Goal: Complete application form

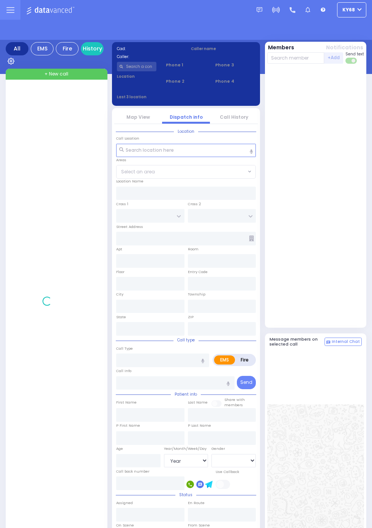
select select "Year"
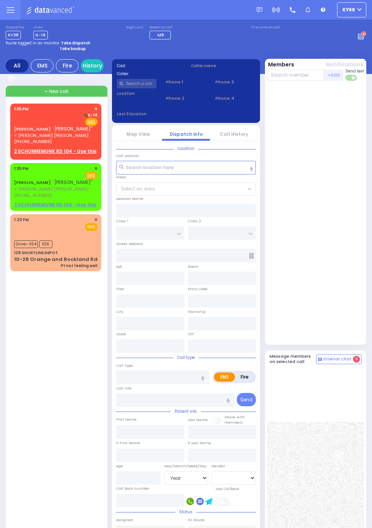
select select "Year"
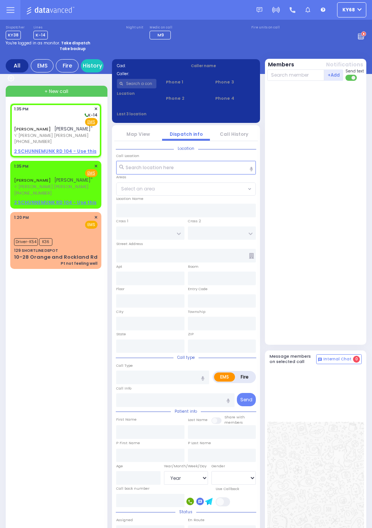
select select
radio input "true"
type input "[PERSON_NAME]"
select select
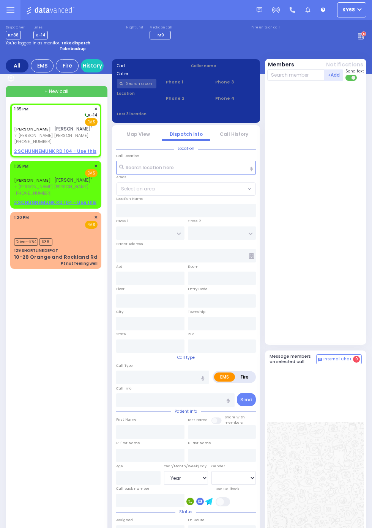
type input "13:35"
